Goal: Task Accomplishment & Management: Manage account settings

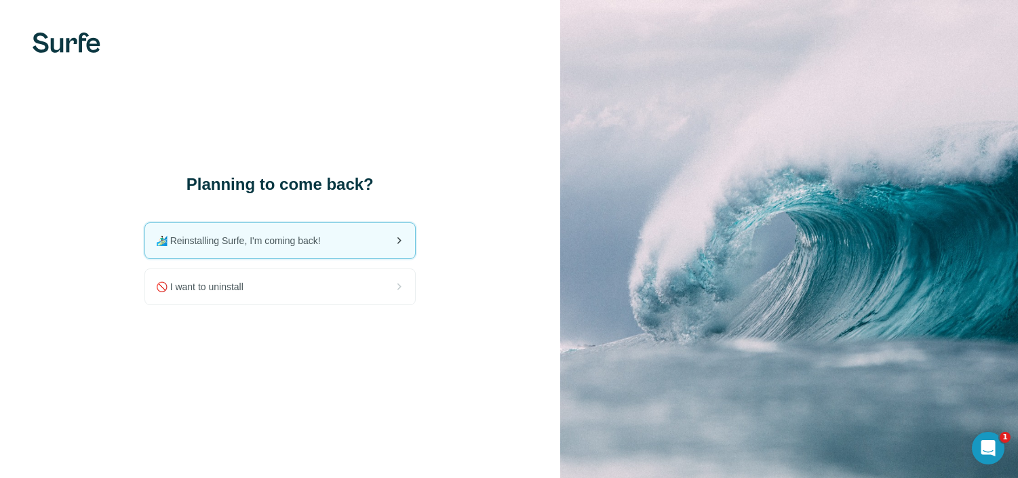
click at [272, 237] on span "🏄🏻‍♂️ Reinstalling Surfe, I'm coming back!" at bounding box center [244, 241] width 176 height 14
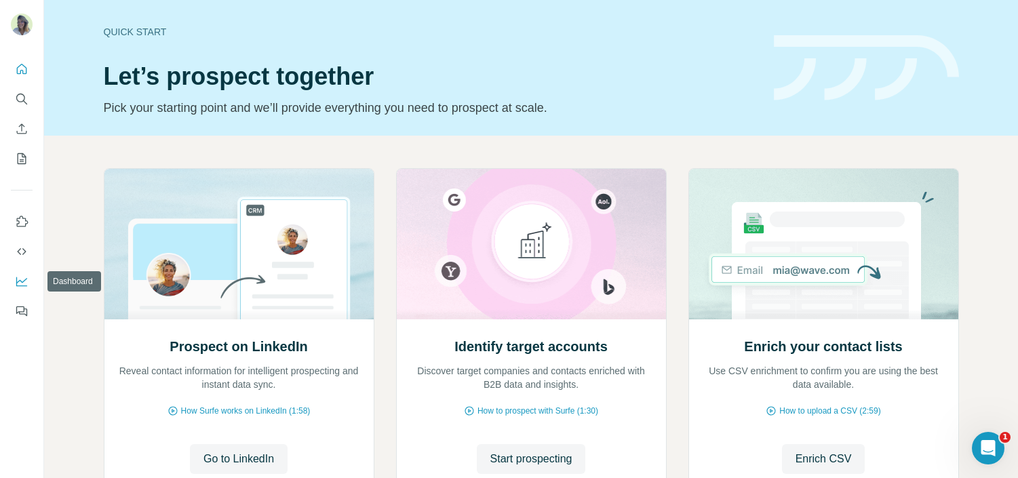
click at [20, 280] on icon "Dashboard" at bounding box center [21, 280] width 11 height 5
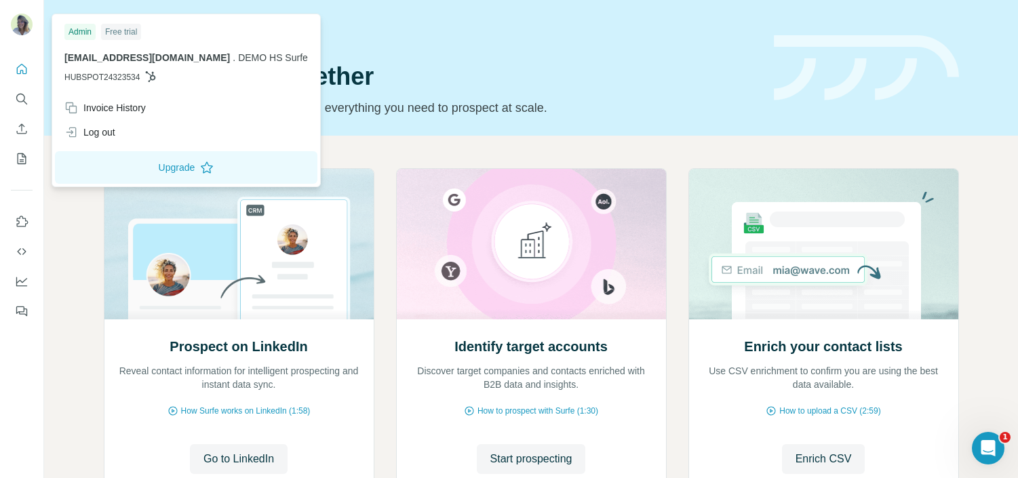
click at [21, 19] on img at bounding box center [22, 25] width 22 height 22
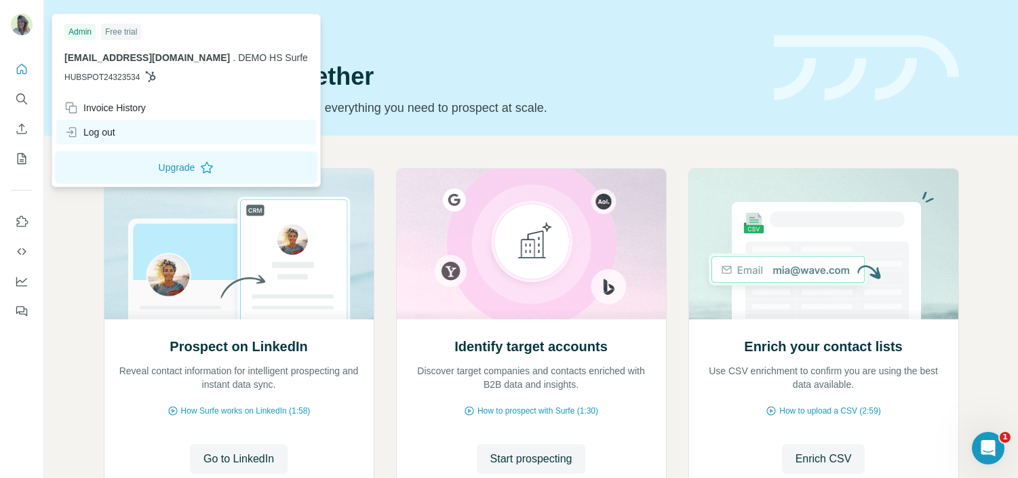
click at [119, 130] on div "Log out" at bounding box center [186, 132] width 260 height 24
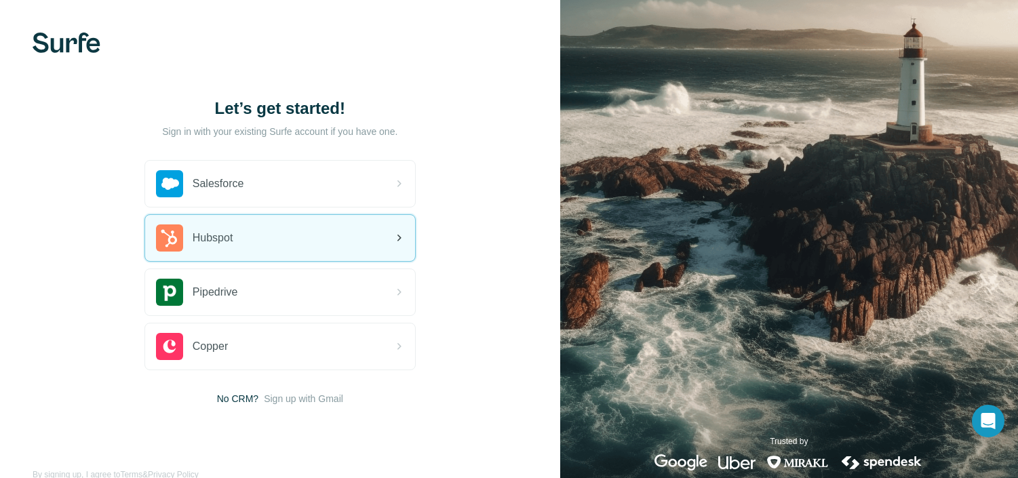
click at [286, 236] on div "Hubspot" at bounding box center [280, 238] width 270 height 46
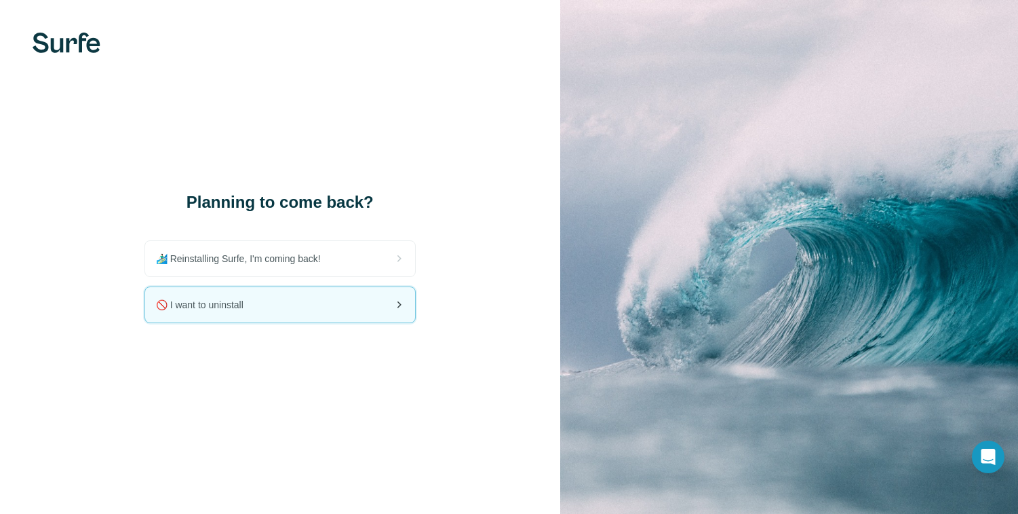
click at [312, 299] on div "🚫 I want to uninstall" at bounding box center [280, 304] width 270 height 35
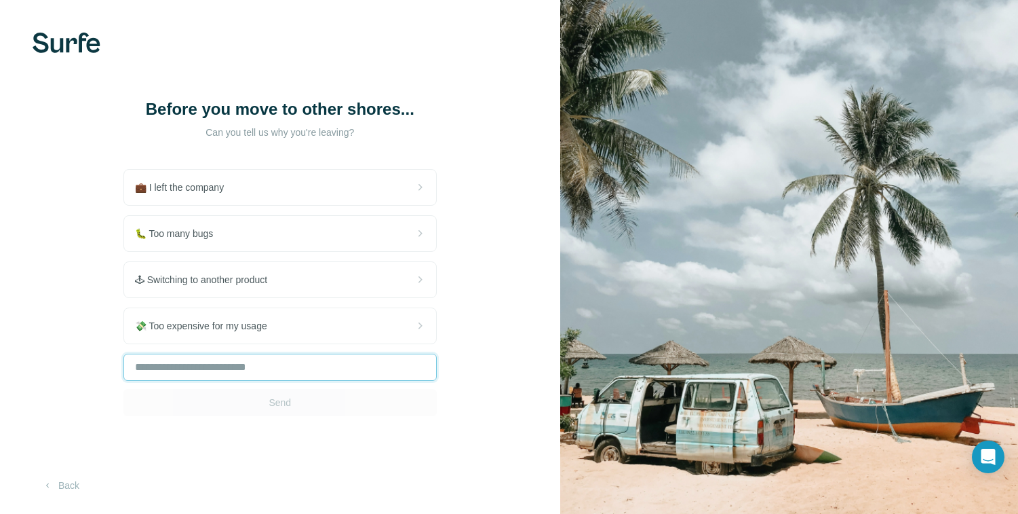
click at [277, 375] on input "text" at bounding box center [279, 366] width 313 height 27
click at [136, 366] on input "*********" at bounding box center [279, 366] width 313 height 27
click at [193, 370] on input "*********" at bounding box center [279, 366] width 313 height 27
type input "**********"
click at [328, 368] on input "**********" at bounding box center [279, 366] width 313 height 27
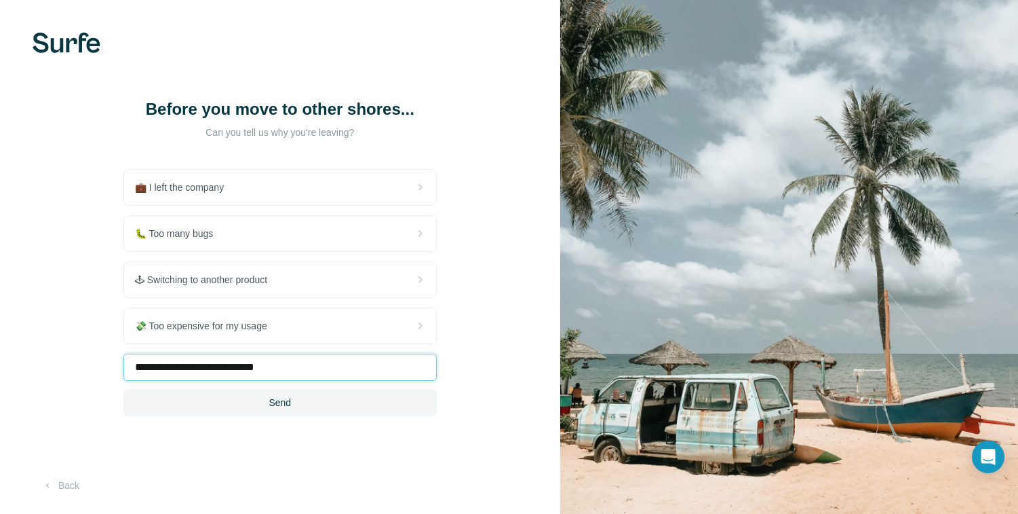
click at [300, 372] on input "**********" at bounding box center [279, 366] width 313 height 27
click at [279, 406] on span "Send" at bounding box center [280, 403] width 22 height 14
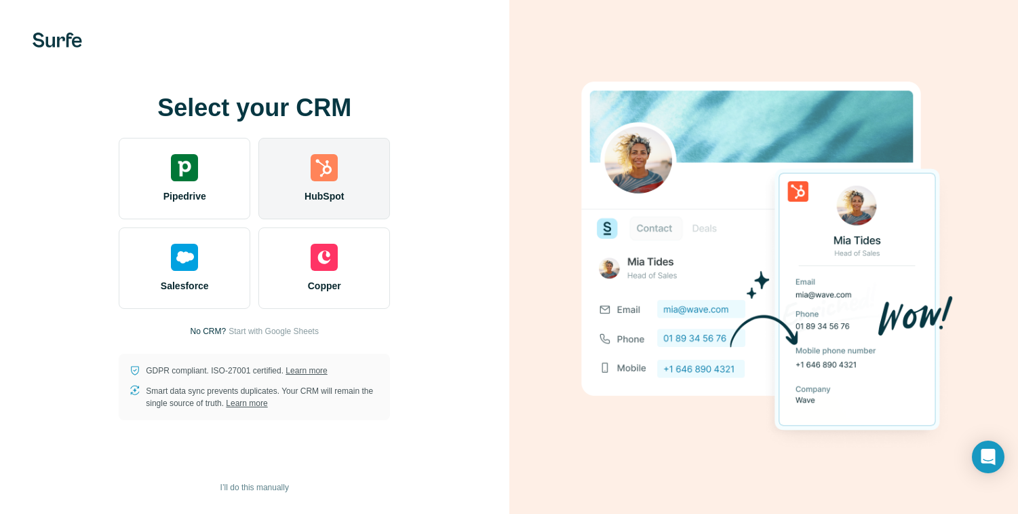
click at [319, 177] on img at bounding box center [324, 167] width 27 height 27
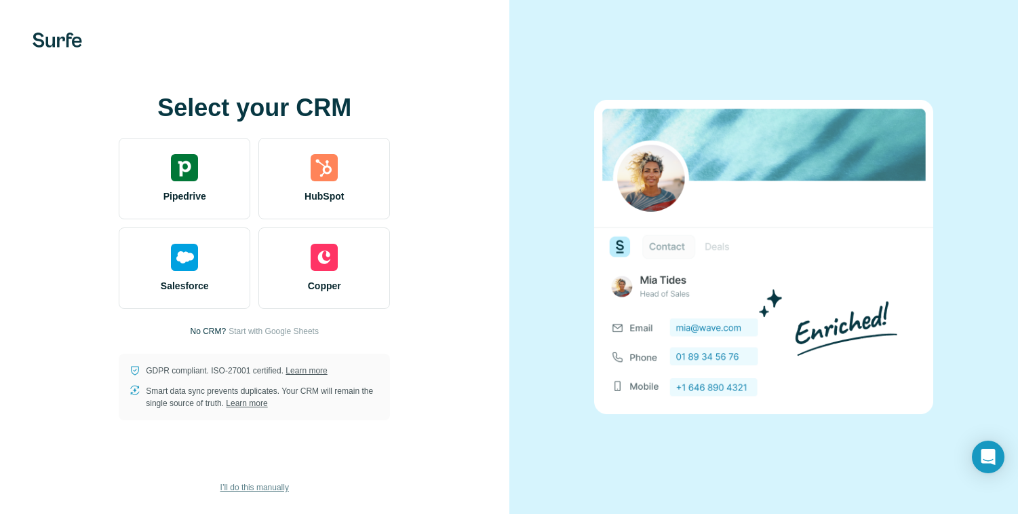
click at [258, 484] on span "I’ll do this manually" at bounding box center [254, 487] width 69 height 12
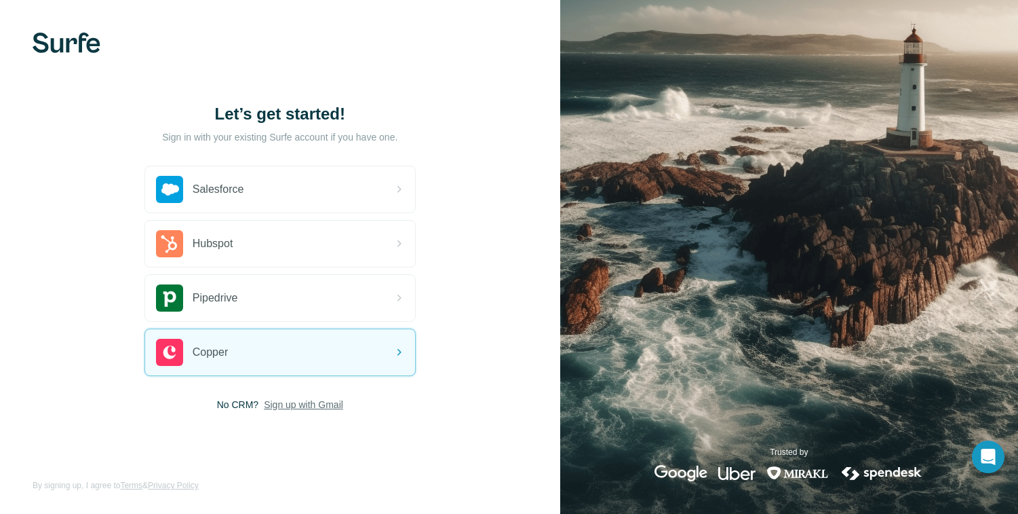
click at [283, 402] on span "Sign up with Gmail" at bounding box center [303, 405] width 79 height 14
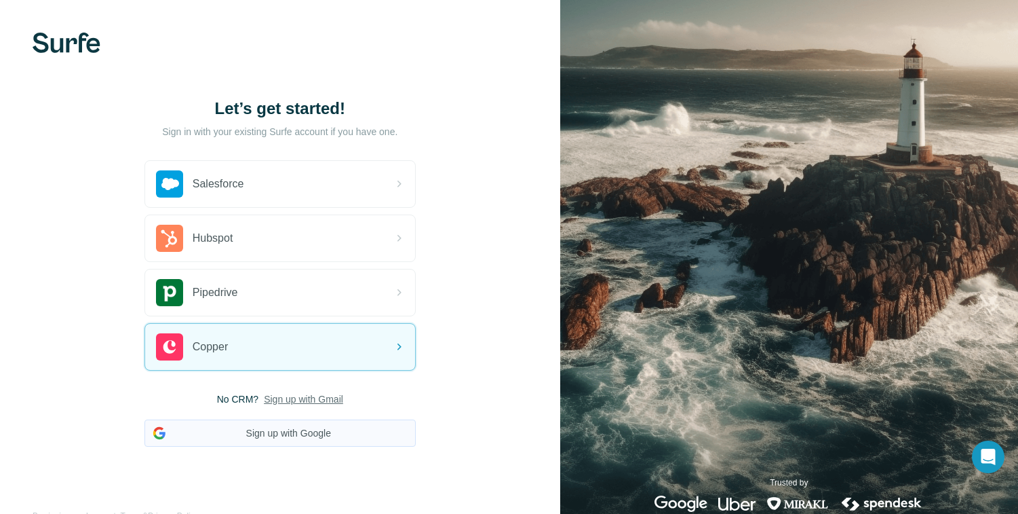
click at [275, 434] on button "Sign up with Google" at bounding box center [280, 432] width 271 height 27
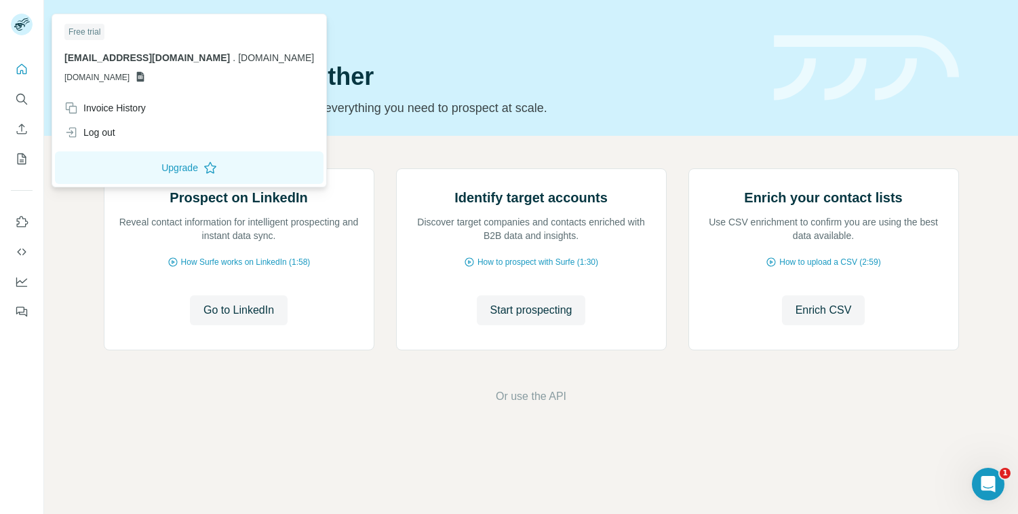
click at [23, 26] on rect at bounding box center [22, 25] width 22 height 22
click at [18, 24] on icon at bounding box center [19, 26] width 11 height 7
click at [94, 134] on div "Log out" at bounding box center [89, 133] width 51 height 14
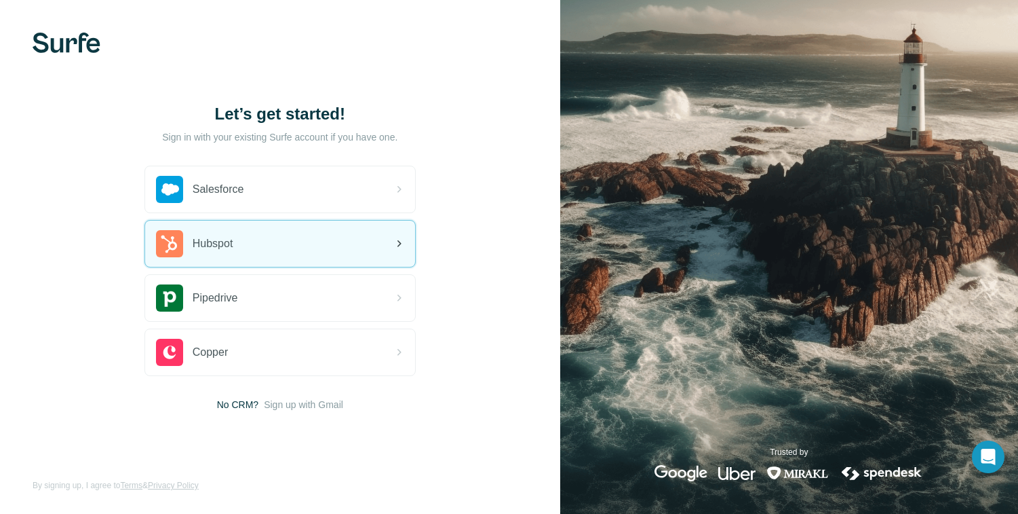
click at [227, 253] on div "Hubspot" at bounding box center [194, 243] width 77 height 27
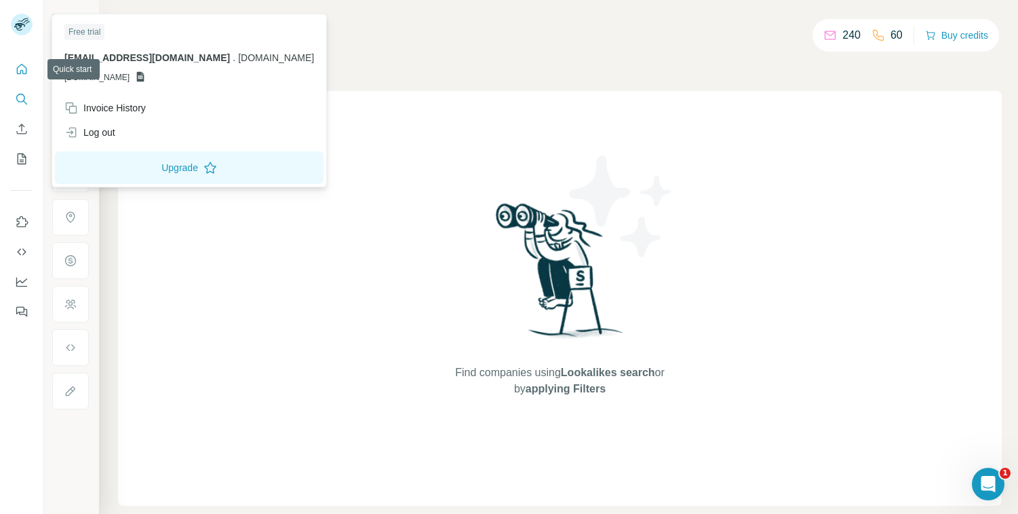
click at [16, 72] on icon "Quick start" at bounding box center [22, 69] width 14 height 14
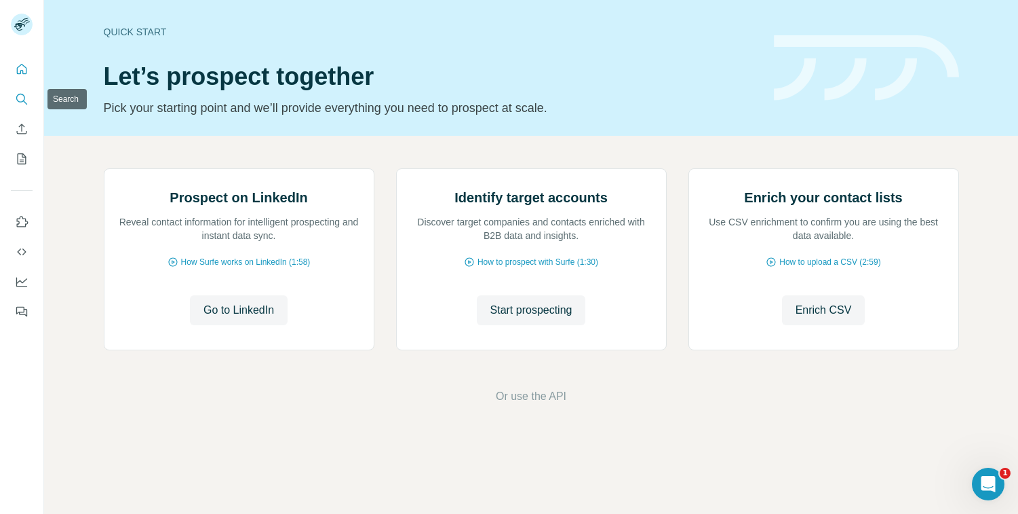
click at [26, 90] on button "Search" at bounding box center [22, 99] width 22 height 24
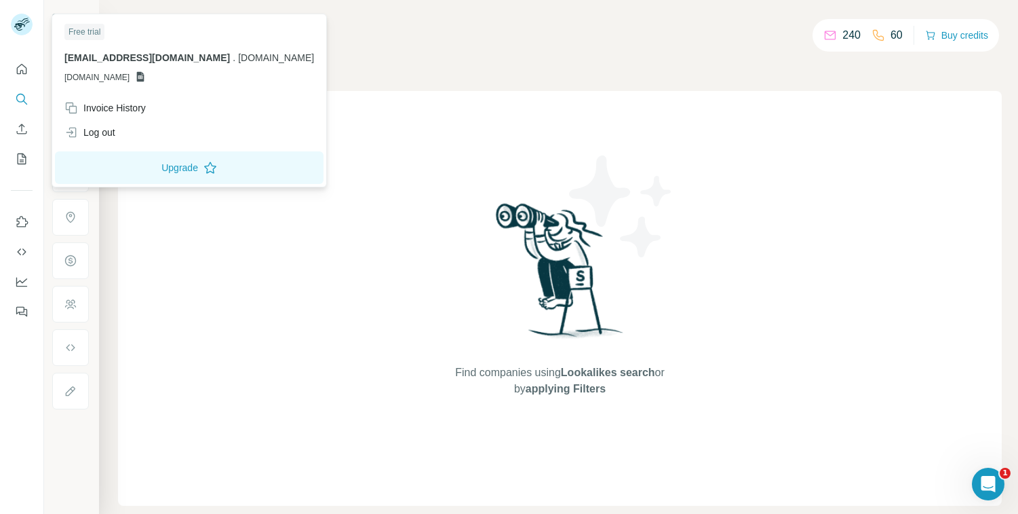
click at [19, 28] on rect at bounding box center [22, 25] width 22 height 22
click at [94, 137] on div "Log out" at bounding box center [89, 133] width 51 height 14
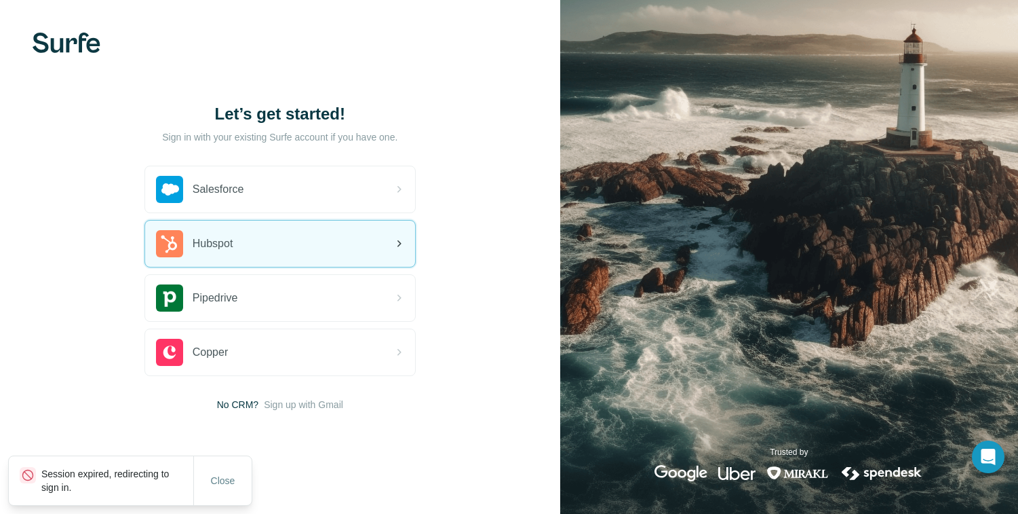
click at [192, 236] on div "Hubspot" at bounding box center [194, 243] width 77 height 27
click at [233, 235] on span "Hubspot" at bounding box center [213, 243] width 41 height 16
click at [353, 242] on div "Hubspot" at bounding box center [280, 243] width 270 height 46
click at [296, 239] on div "Hubspot" at bounding box center [280, 243] width 270 height 46
click at [321, 247] on div "Hubspot" at bounding box center [280, 243] width 270 height 46
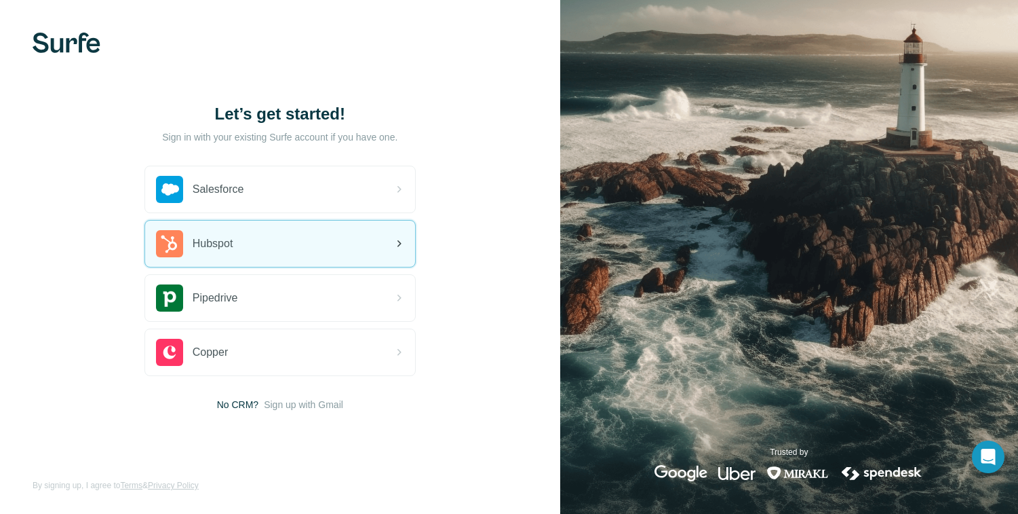
click at [313, 256] on div "Hubspot" at bounding box center [280, 243] width 270 height 46
click at [289, 247] on div "Hubspot" at bounding box center [280, 243] width 270 height 46
click at [302, 250] on div "Hubspot" at bounding box center [280, 243] width 270 height 46
click at [288, 235] on div "Hubspot" at bounding box center [280, 243] width 270 height 46
click at [238, 246] on div "Hubspot" at bounding box center [280, 243] width 270 height 46
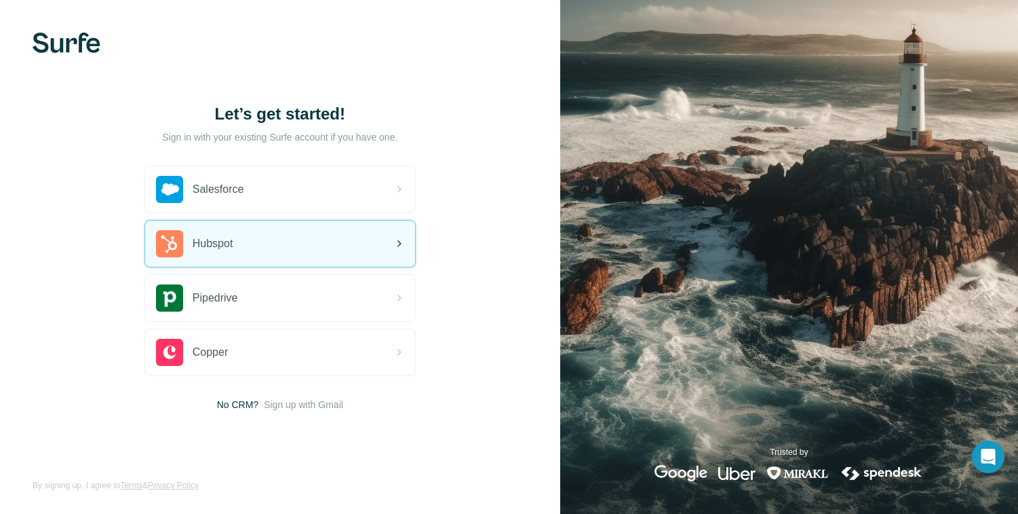
click at [304, 256] on div "Hubspot" at bounding box center [280, 243] width 270 height 46
